Goal: Information Seeking & Learning: Find specific fact

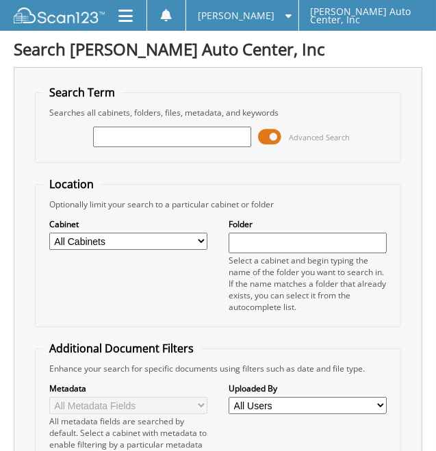
click at [125, 140] on input "text" at bounding box center [172, 137] width 158 height 21
type input "16697456"
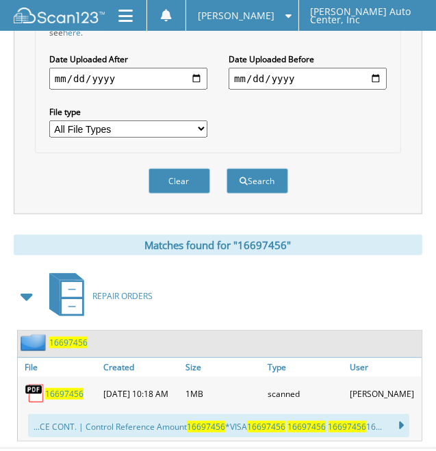
scroll to position [449, 0]
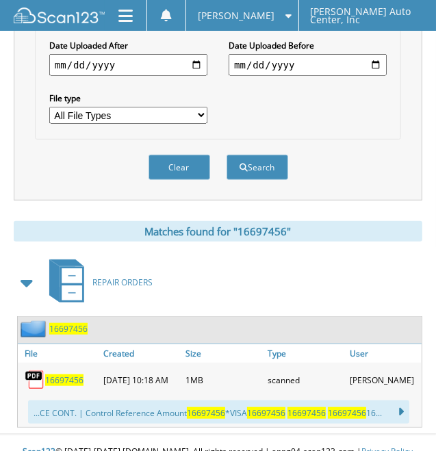
click at [72, 374] on span "16697456" at bounding box center [64, 380] width 38 height 12
click at [109, 366] on div "08-04-2025 10:18 AM" at bounding box center [141, 379] width 82 height 27
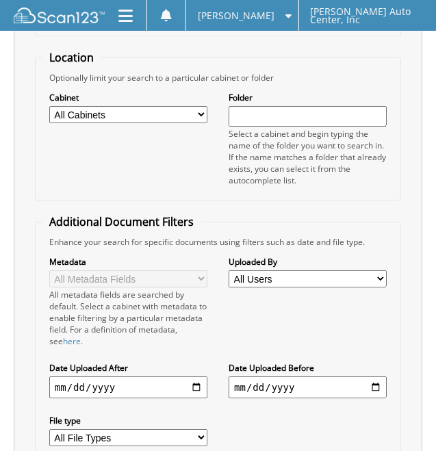
scroll to position [0, 0]
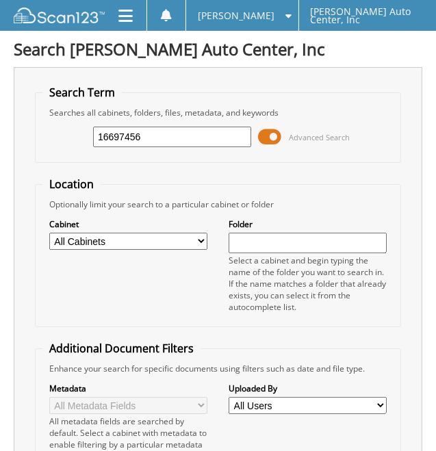
click at [133, 15] on span at bounding box center [125, 16] width 14 height 16
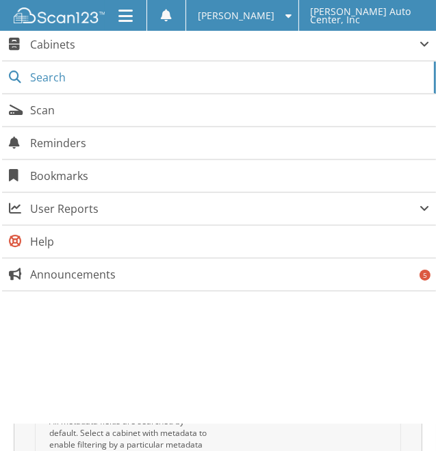
click at [82, 79] on span "Search" at bounding box center [228, 77] width 397 height 15
click at [133, 10] on span at bounding box center [125, 16] width 14 height 16
click at [60, 52] on span "Cabinets" at bounding box center [219, 45] width 434 height 32
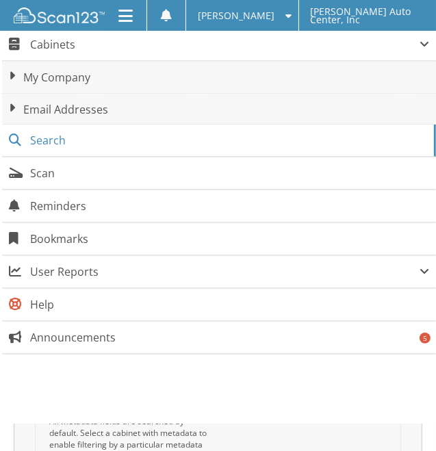
click at [54, 44] on span "Cabinets" at bounding box center [224, 44] width 389 height 15
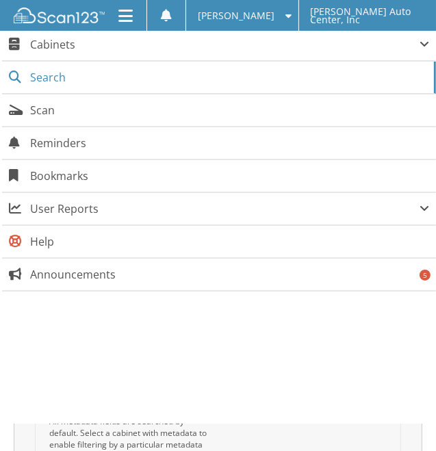
click at [426, 135] on span "Reminders" at bounding box center [229, 142] width 399 height 15
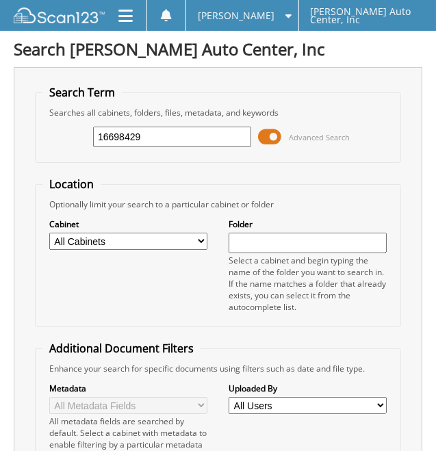
type input "16698429"
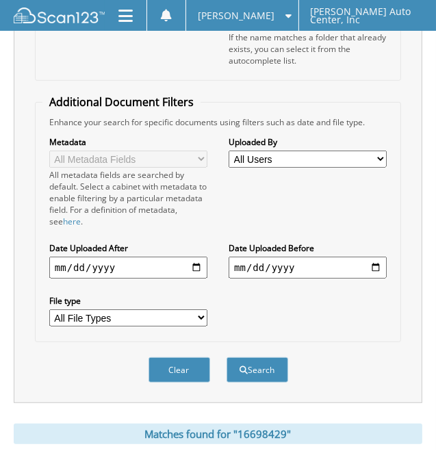
scroll to position [411, 0]
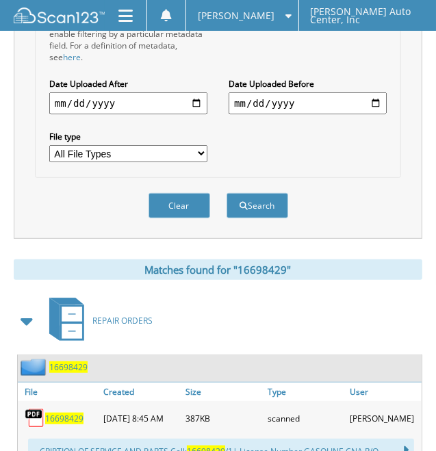
click at [66, 413] on span "16698429" at bounding box center [64, 419] width 38 height 12
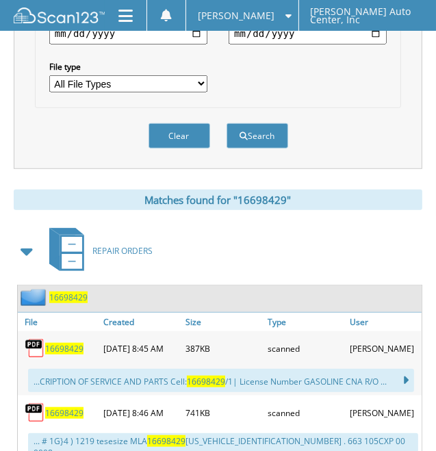
scroll to position [517, 0]
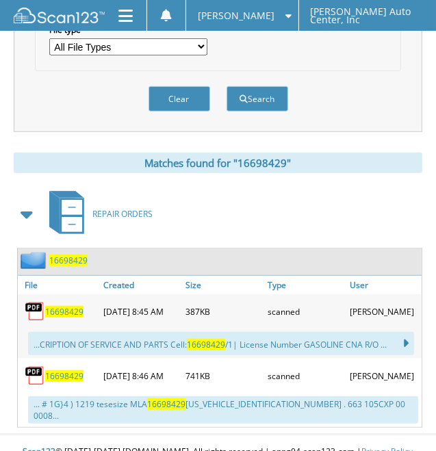
click at [65, 370] on span "16698429" at bounding box center [64, 376] width 38 height 12
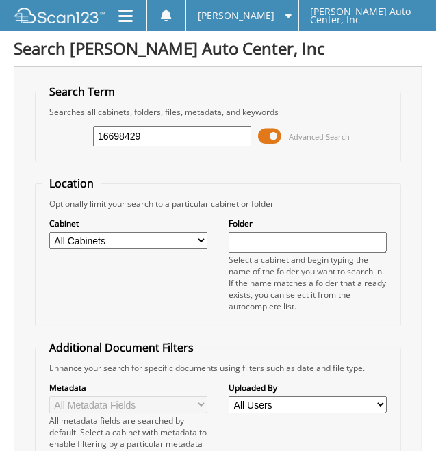
scroll to position [0, 0]
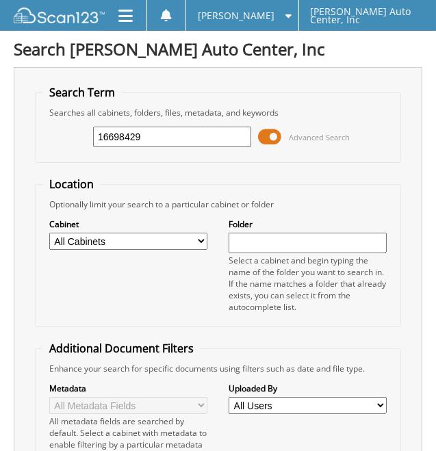
drag, startPoint x: 166, startPoint y: 135, endPoint x: 5, endPoint y: 144, distance: 161.0
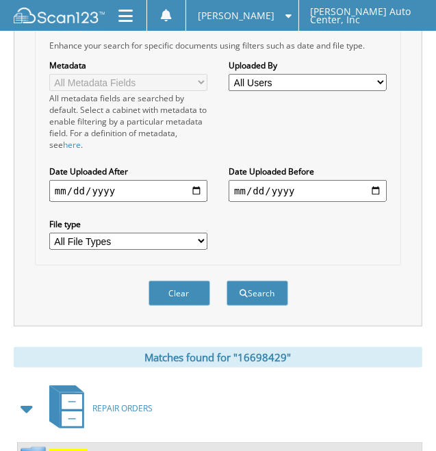
scroll to position [411, 0]
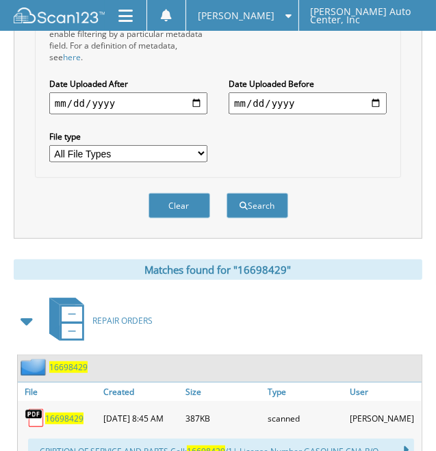
type input "16696726"
click at [73, 413] on span "16698429" at bounding box center [64, 419] width 38 height 12
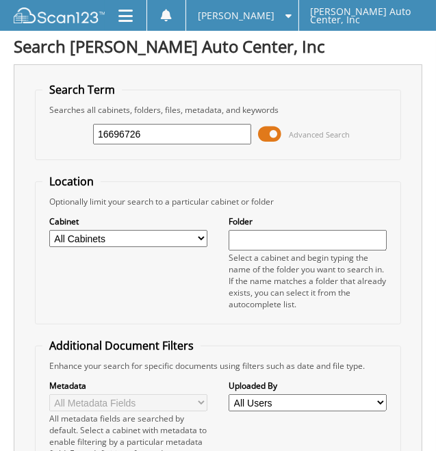
scroll to position [0, 0]
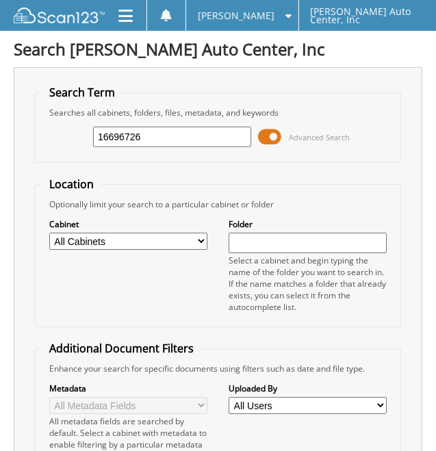
click at [216, 132] on input "16696726" at bounding box center [172, 137] width 158 height 21
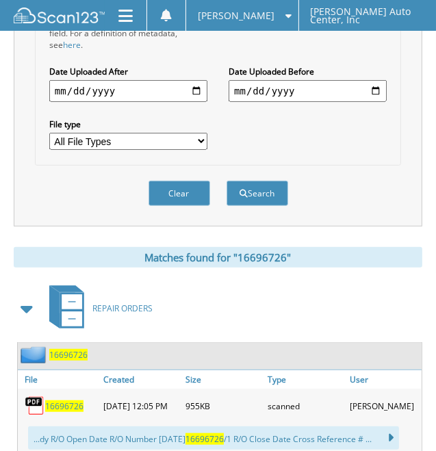
scroll to position [459, 0]
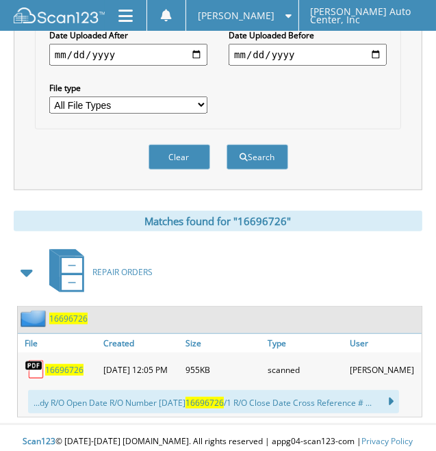
click at [53, 364] on span "16696726" at bounding box center [64, 370] width 38 height 12
